Goal: Navigation & Orientation: Understand site structure

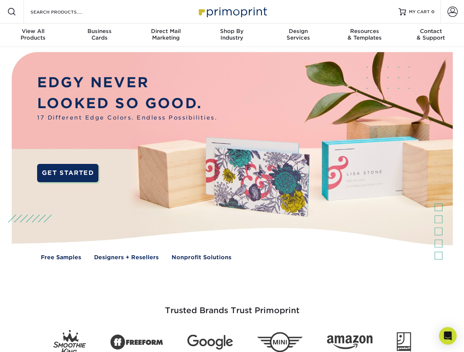
click at [232, 176] on img at bounding box center [231, 161] width 459 height 229
click at [12, 12] on span at bounding box center [11, 11] width 9 height 9
click at [452, 12] on span at bounding box center [452, 12] width 10 height 10
click at [33, 35] on div "View All Products" at bounding box center [33, 34] width 66 height 13
click at [99, 35] on div "Business Cards" at bounding box center [99, 34] width 66 height 13
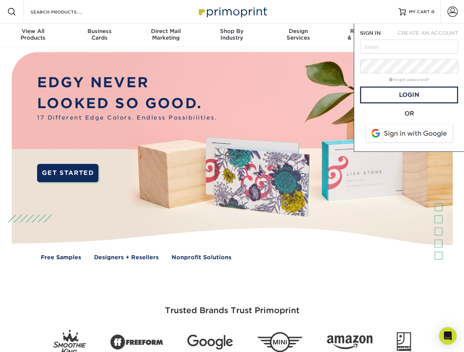
click at [166, 35] on div "Direct Mail Marketing" at bounding box center [166, 34] width 66 height 13
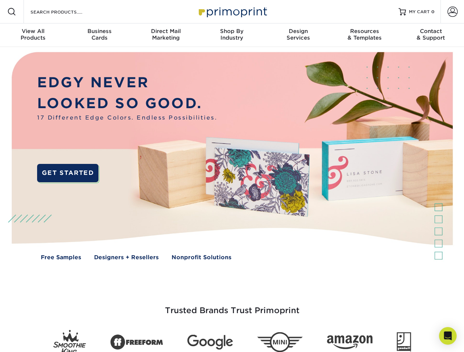
click at [232, 35] on div "Shop By Industry" at bounding box center [232, 34] width 66 height 13
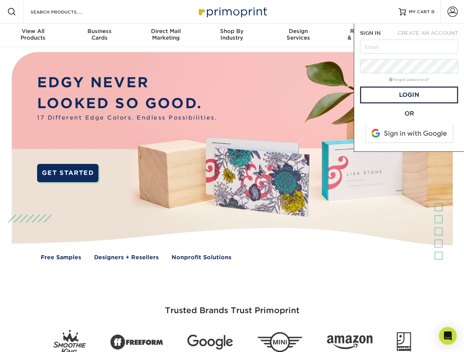
click at [298, 35] on div "Design Services" at bounding box center [298, 34] width 66 height 13
click at [364, 35] on span "SIGN IN" at bounding box center [370, 33] width 21 height 6
click at [431, 35] on span "CREATE AN ACCOUNT" at bounding box center [427, 33] width 61 height 6
